Goal: Transaction & Acquisition: Purchase product/service

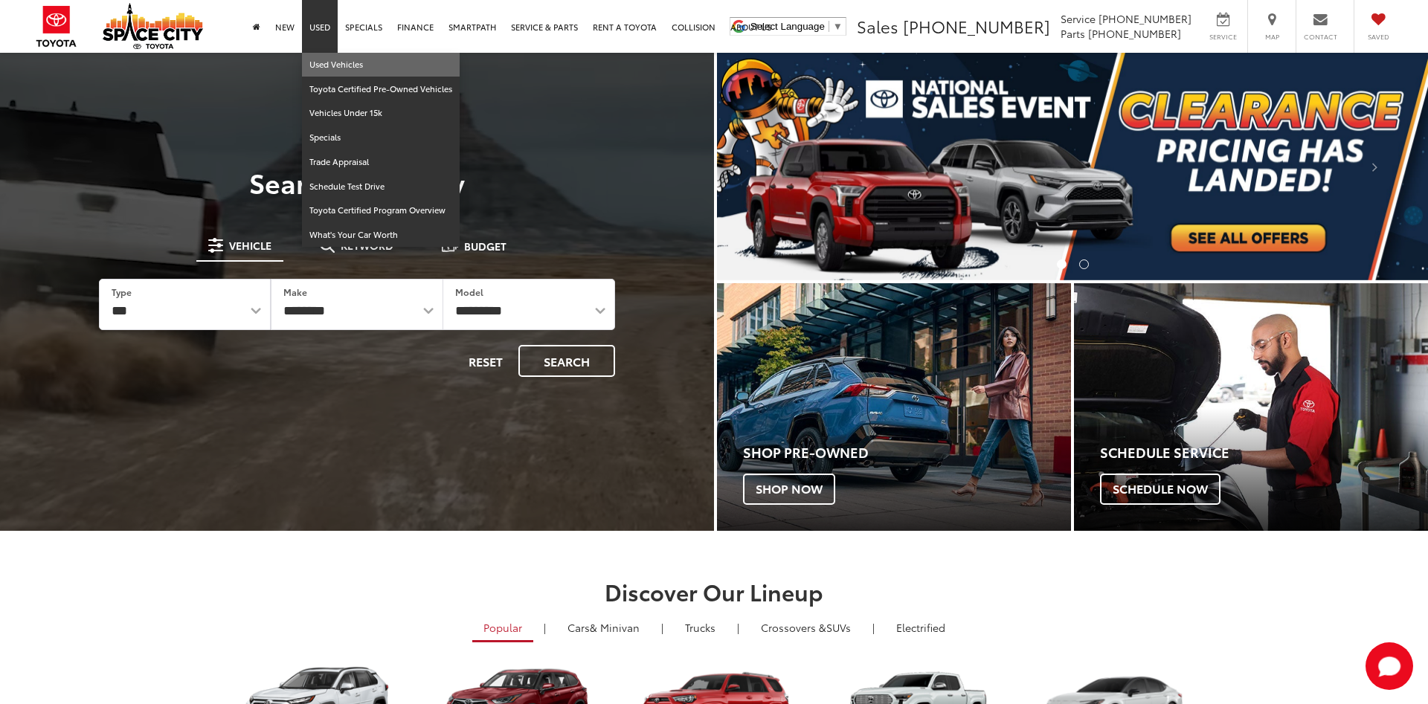
click at [320, 61] on link "Used Vehicles" at bounding box center [381, 65] width 158 height 25
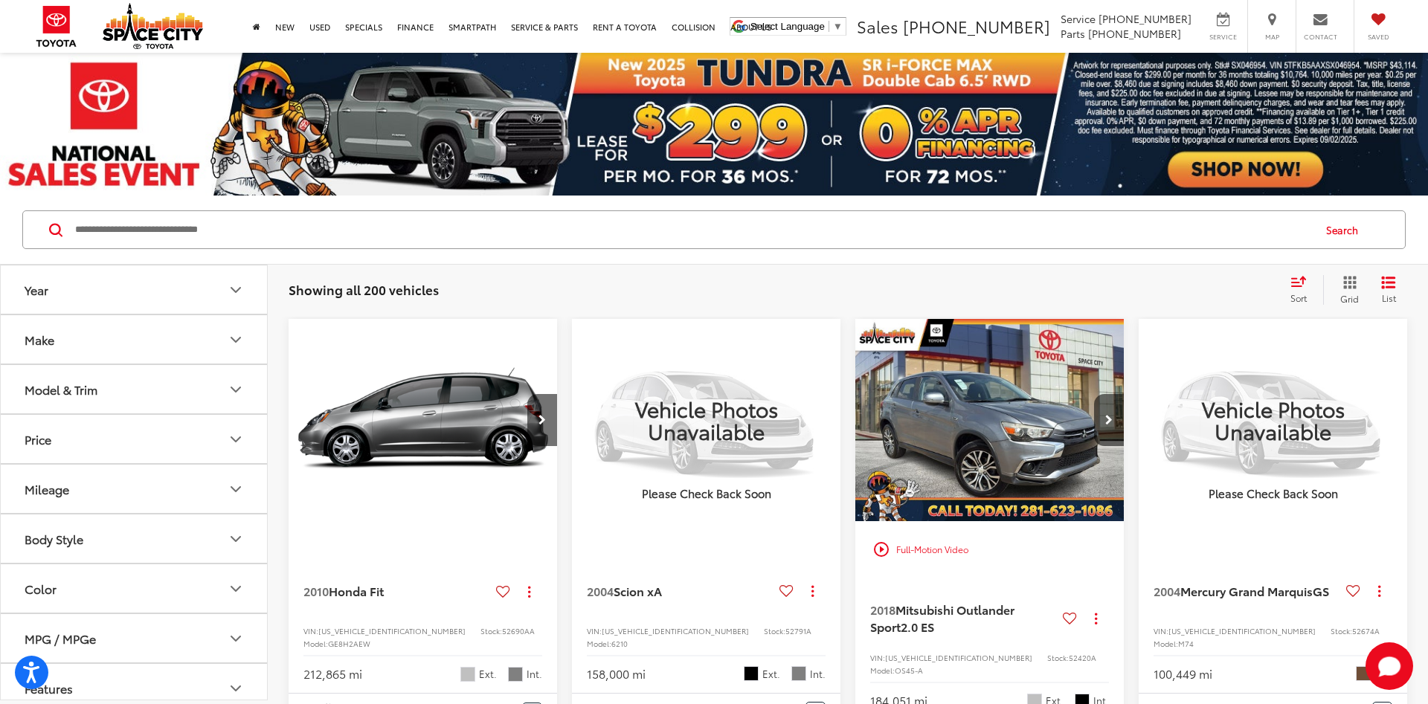
click at [120, 452] on button "Price" at bounding box center [135, 439] width 268 height 48
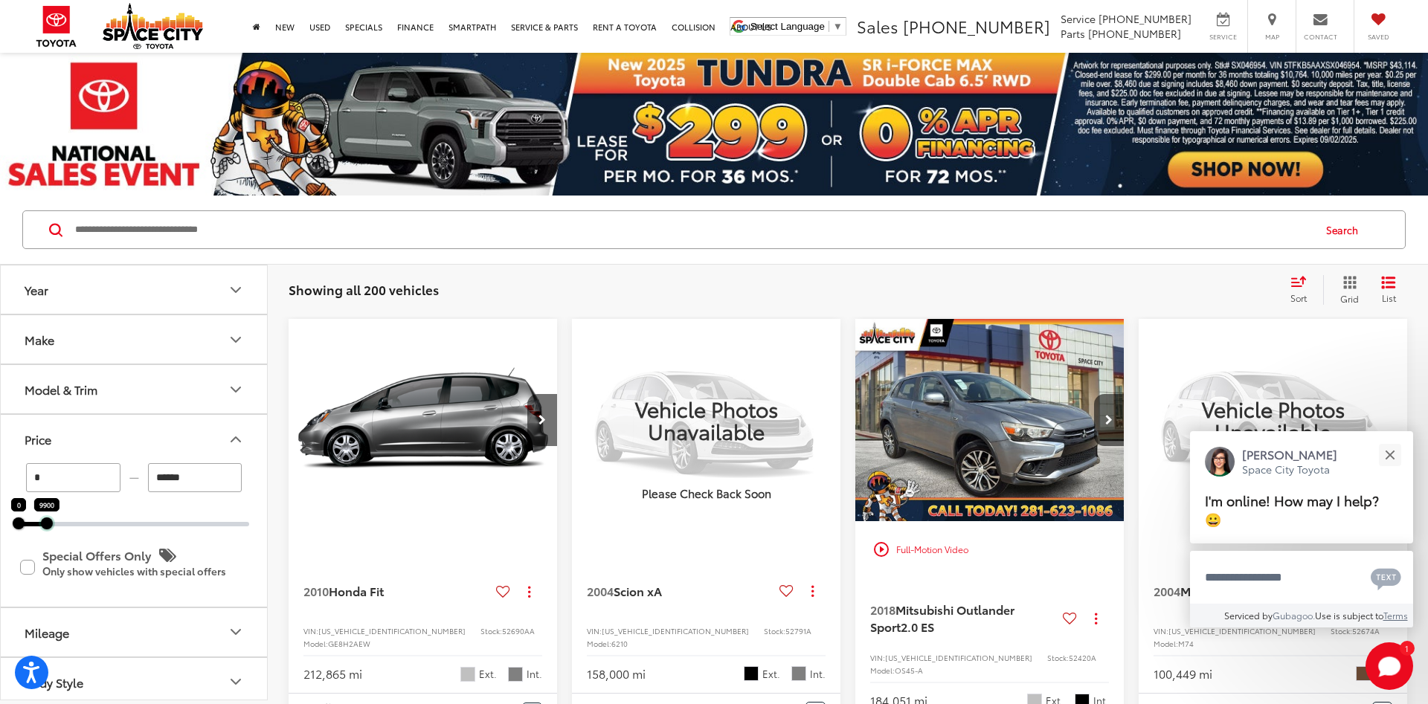
drag, startPoint x: 248, startPoint y: 527, endPoint x: 48, endPoint y: 524, distance: 199.4
click at [48, 524] on div at bounding box center [47, 524] width 12 height 12
type input "*****"
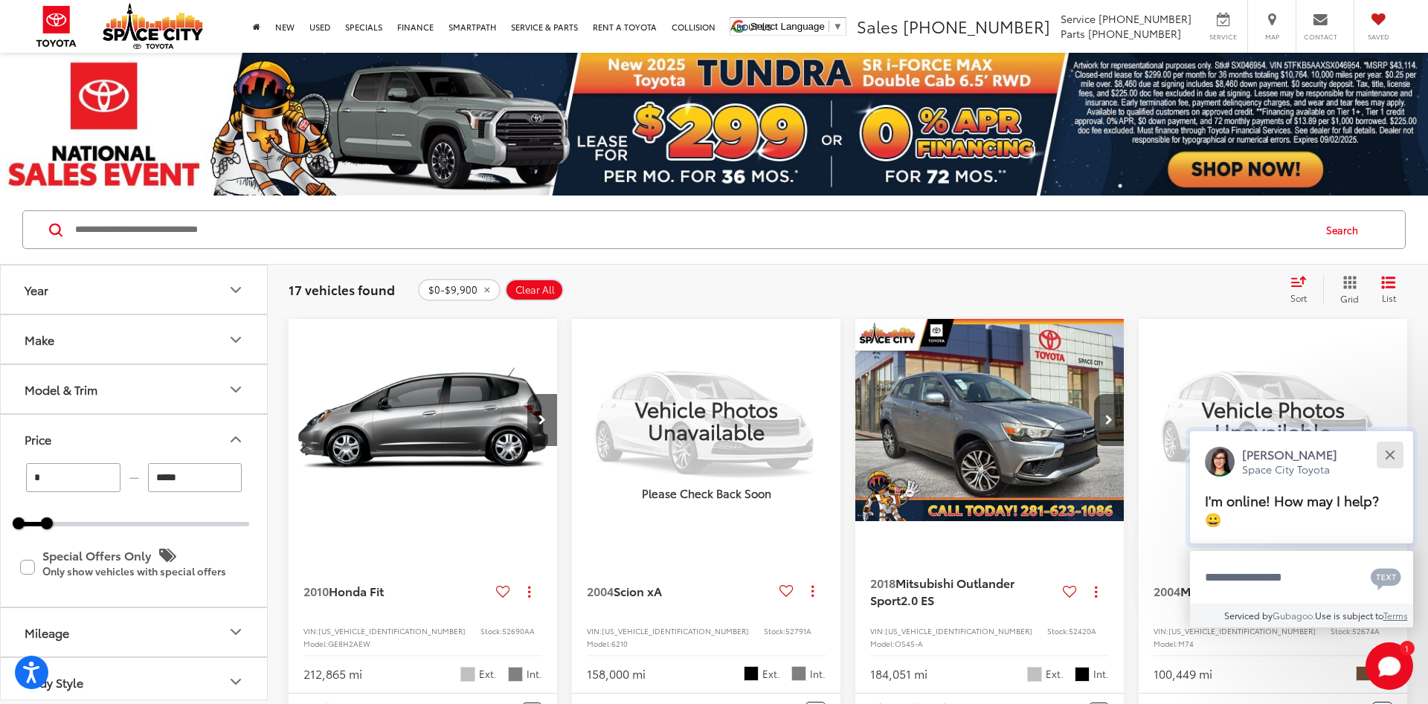
click at [1395, 450] on button "Close" at bounding box center [1390, 455] width 32 height 32
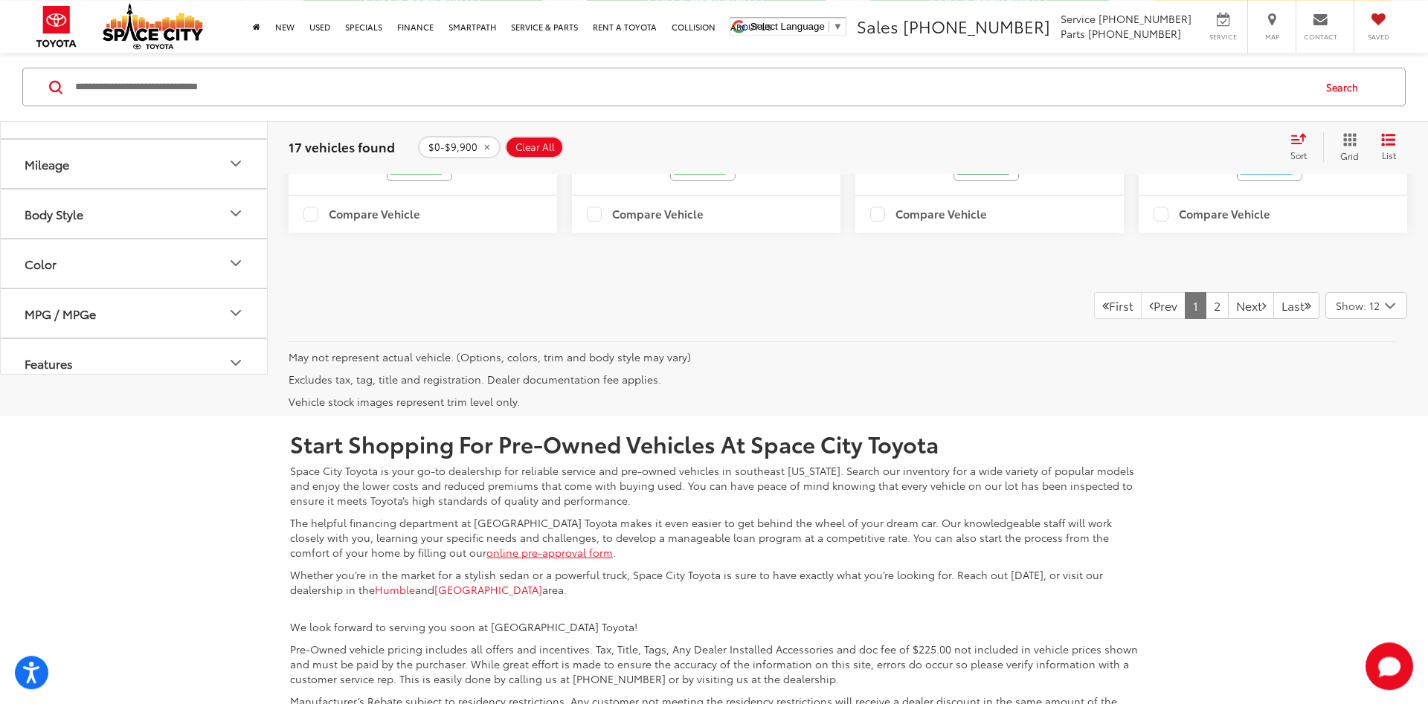
scroll to position [2504, 0]
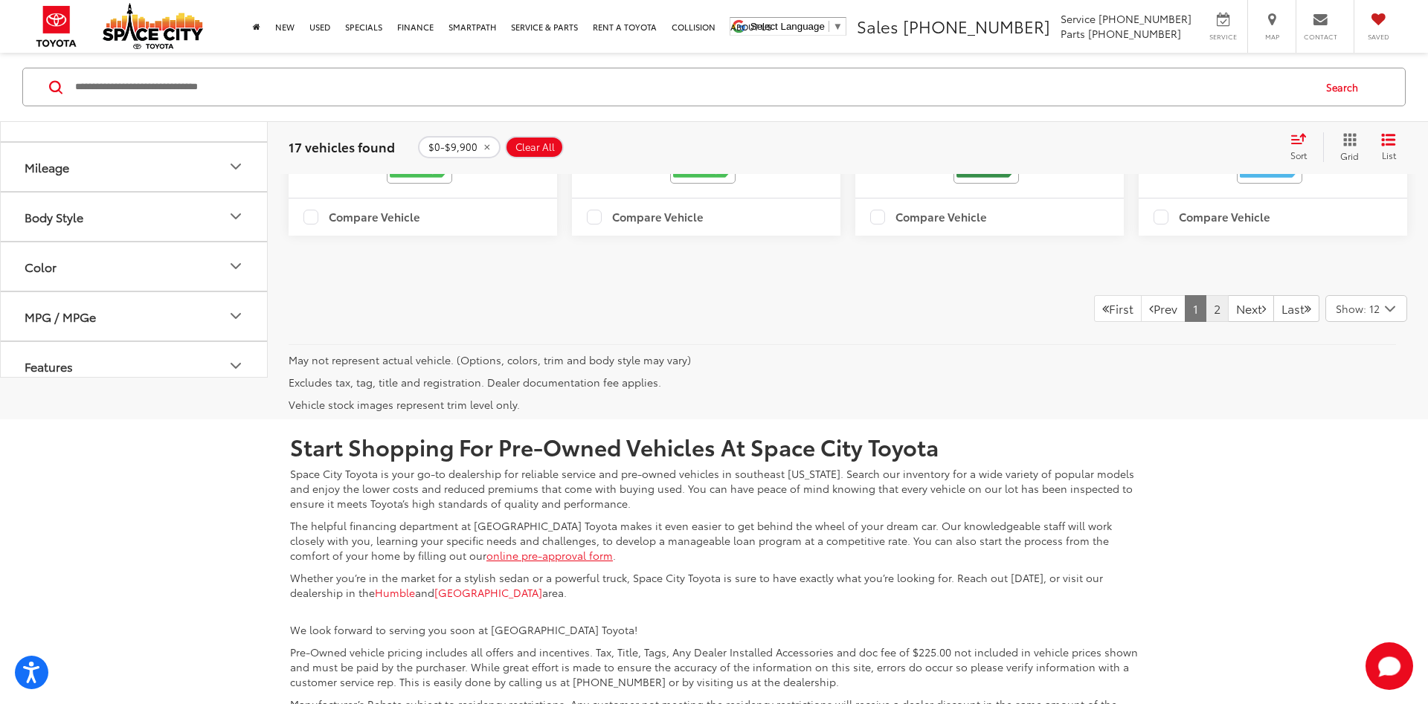
click at [1206, 322] on link "2" at bounding box center [1217, 308] width 23 height 27
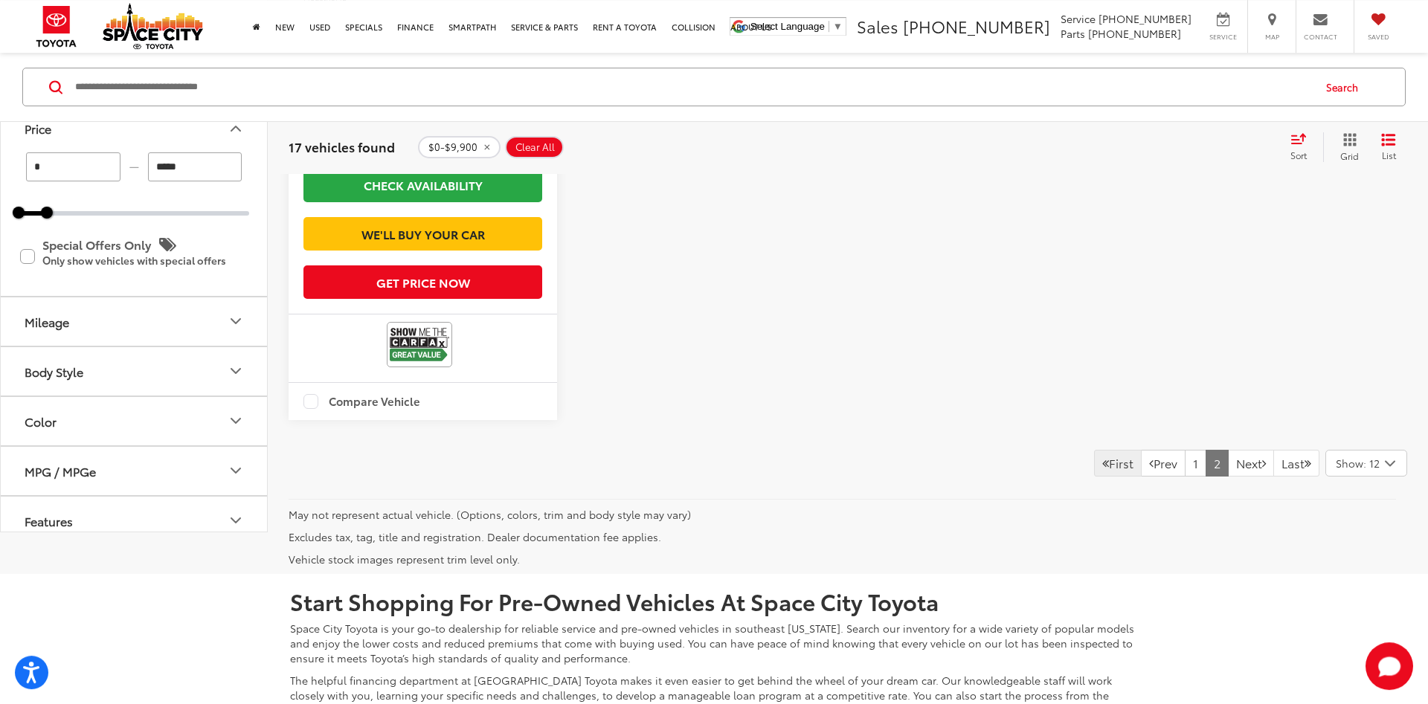
scroll to position [1508, 0]
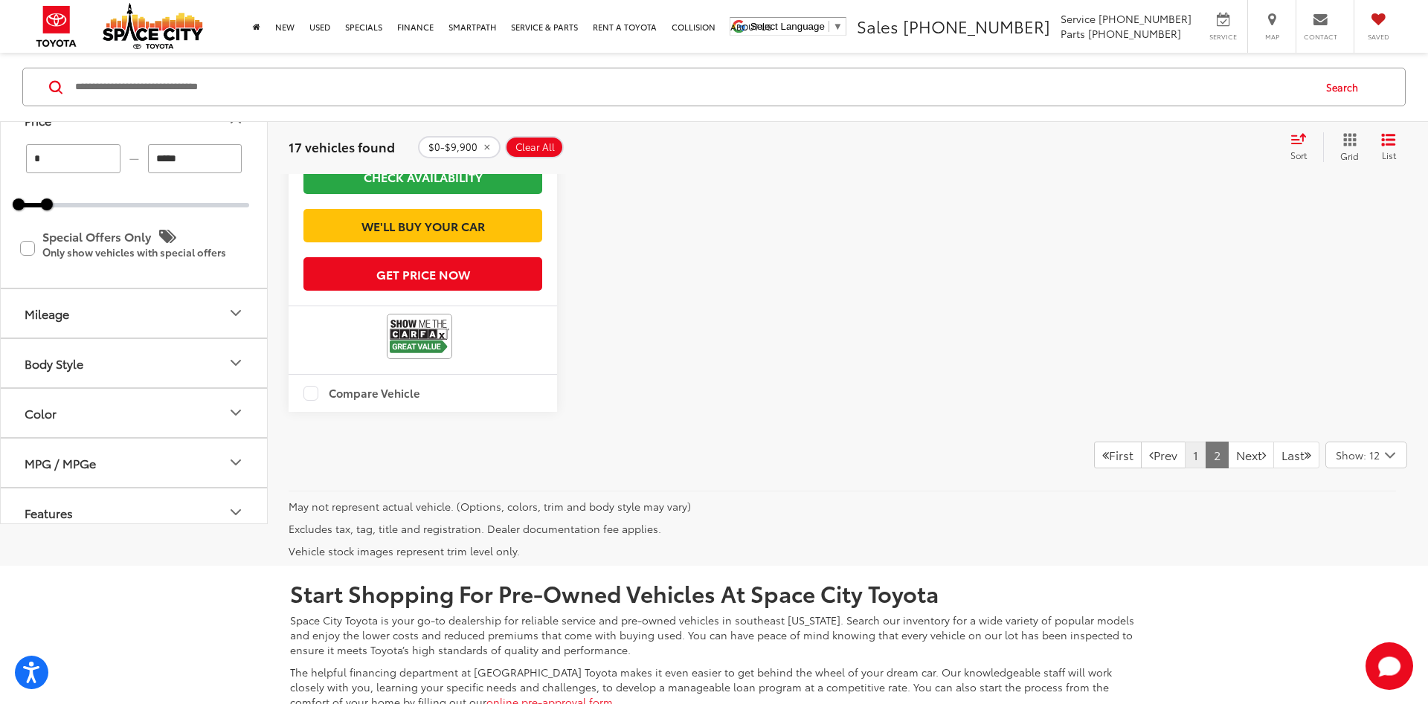
click at [1185, 469] on link "1" at bounding box center [1196, 455] width 22 height 27
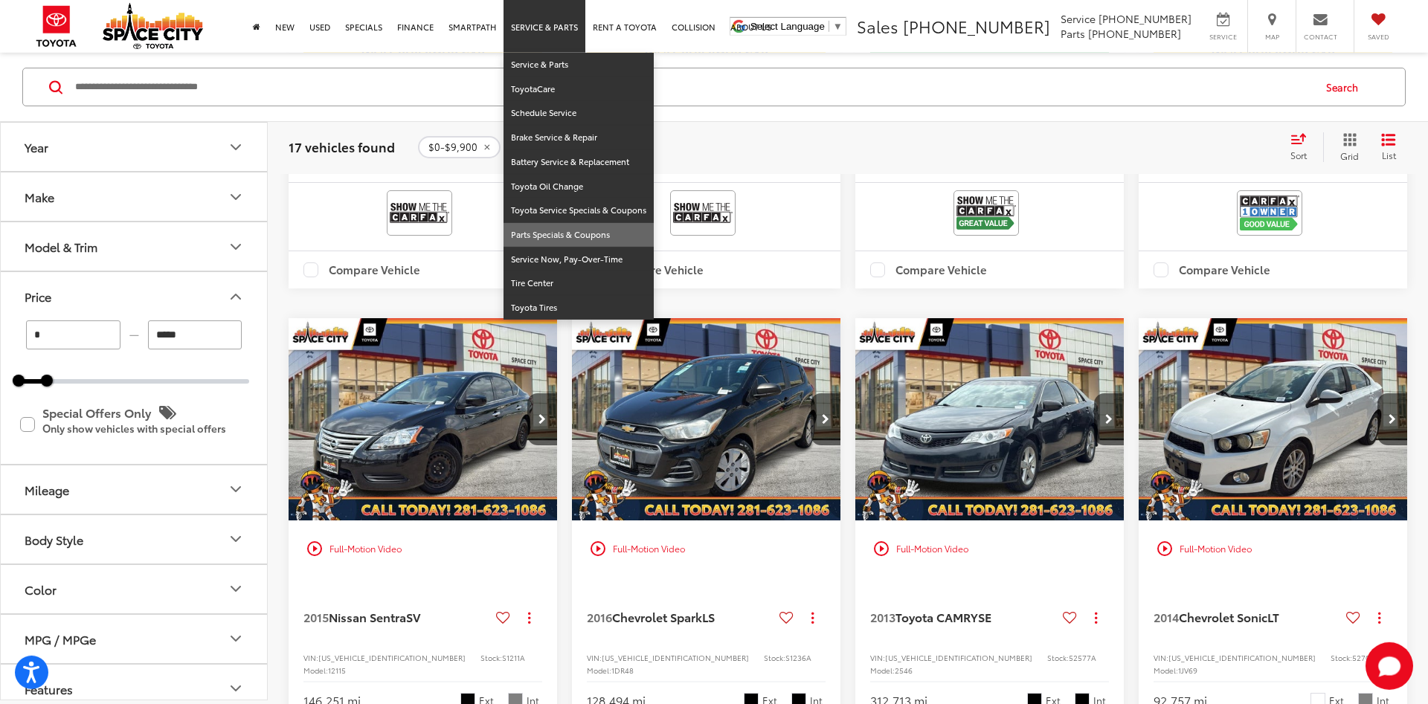
scroll to position [750, 0]
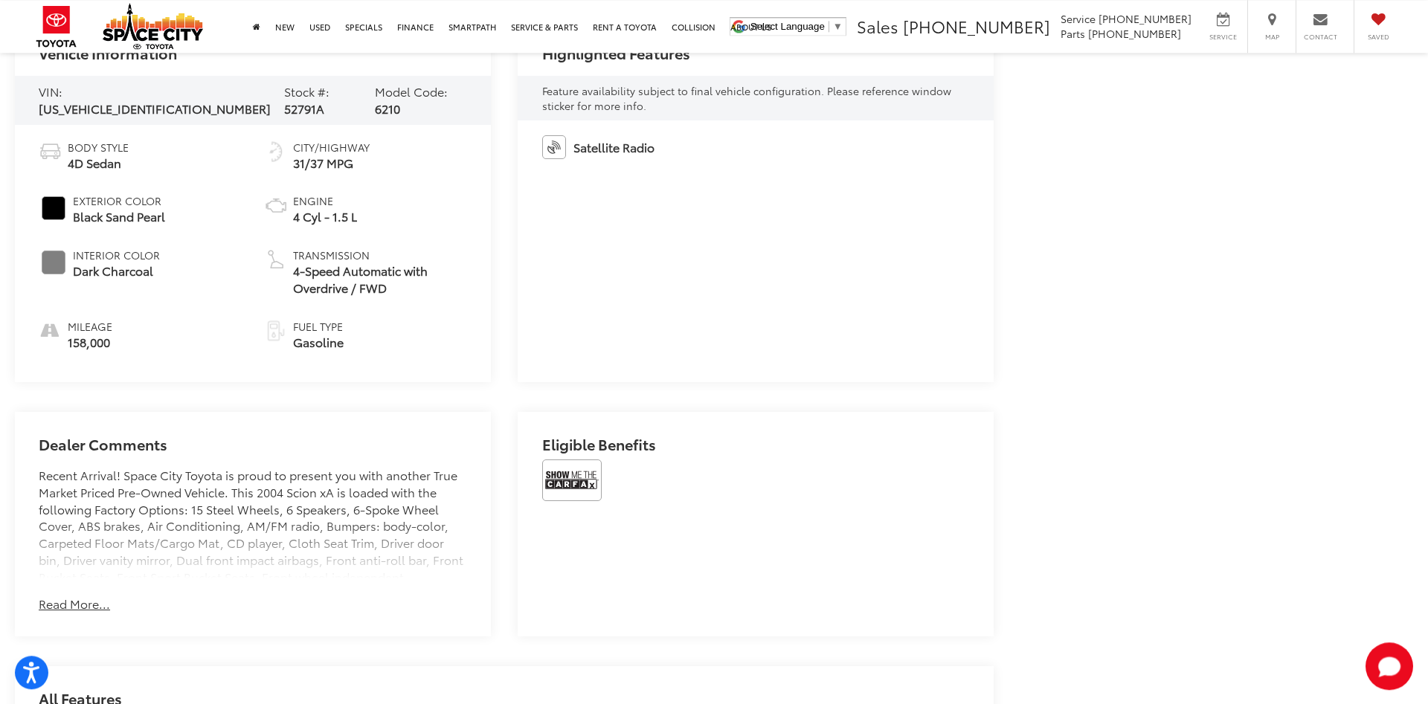
scroll to position [986, 0]
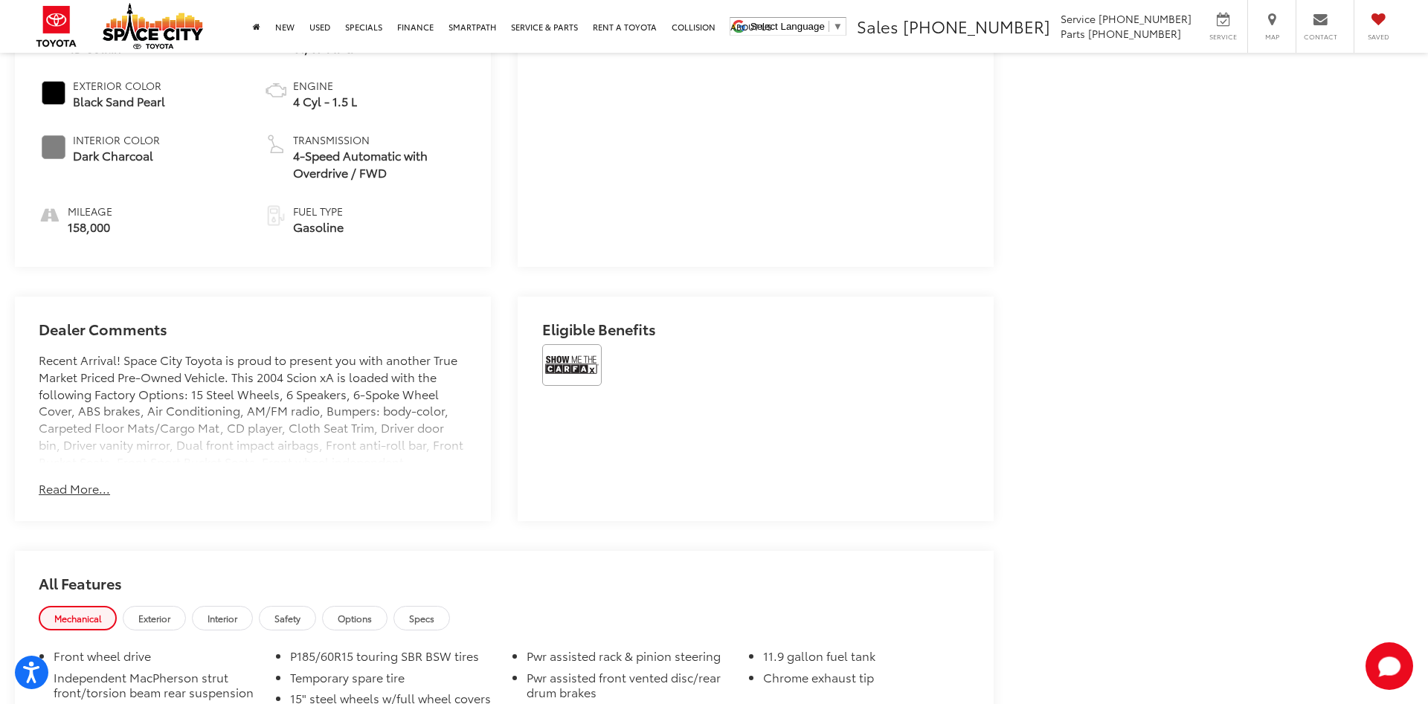
click at [568, 361] on img at bounding box center [572, 365] width 60 height 42
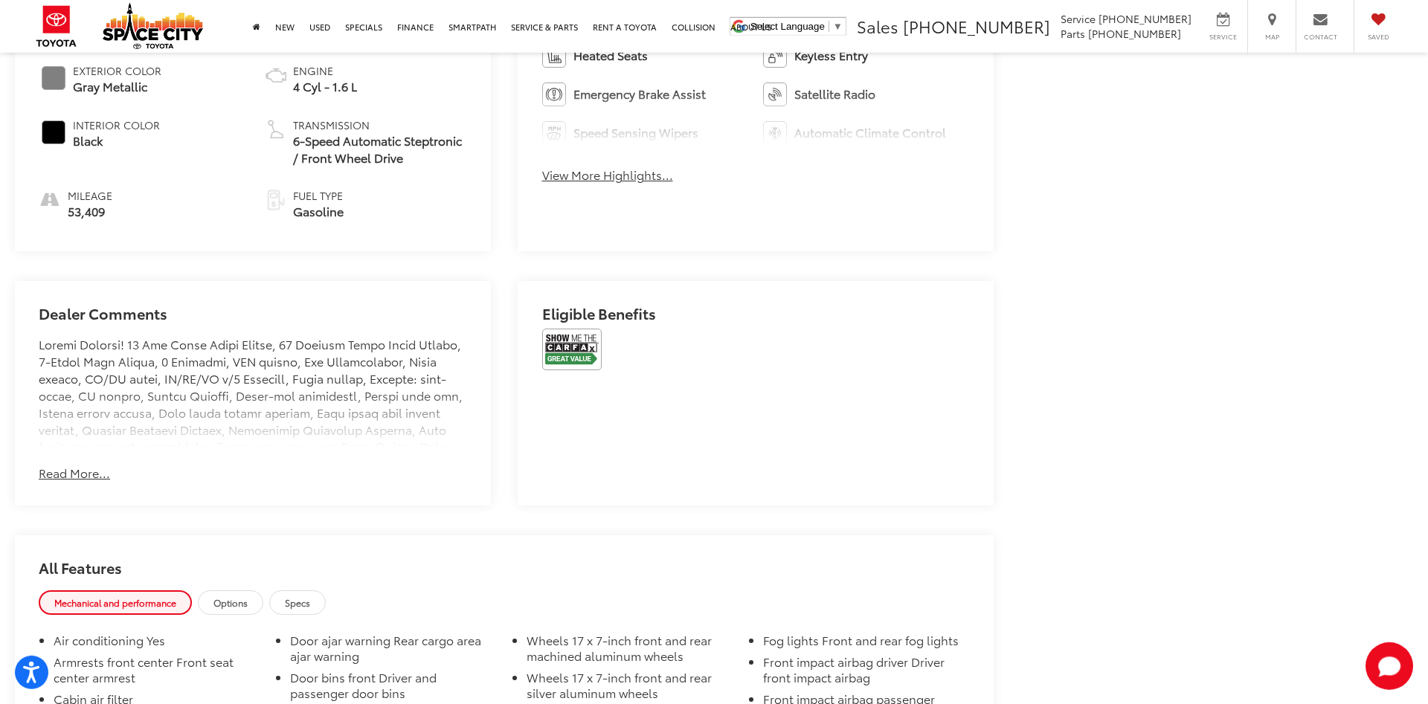
scroll to position [910, 0]
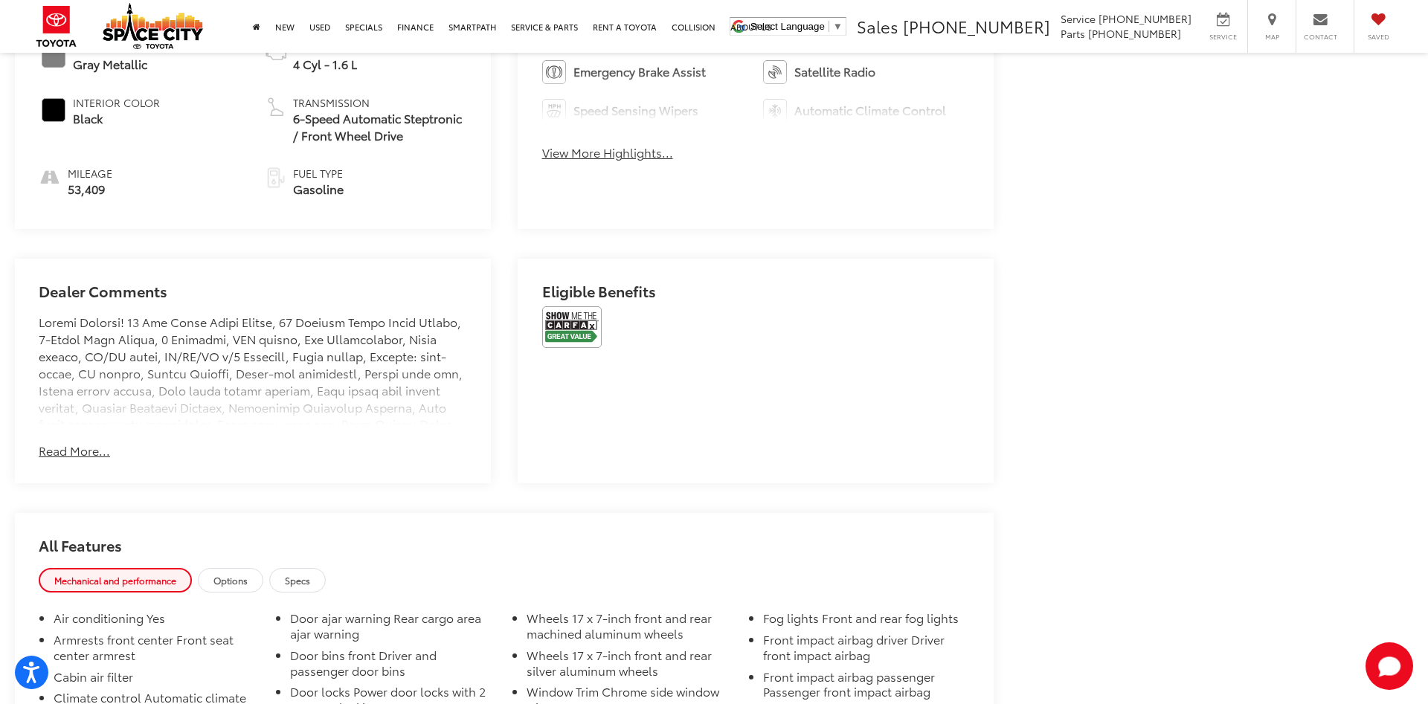
click at [562, 329] on img at bounding box center [572, 327] width 60 height 42
